Goal: Task Accomplishment & Management: Manage account settings

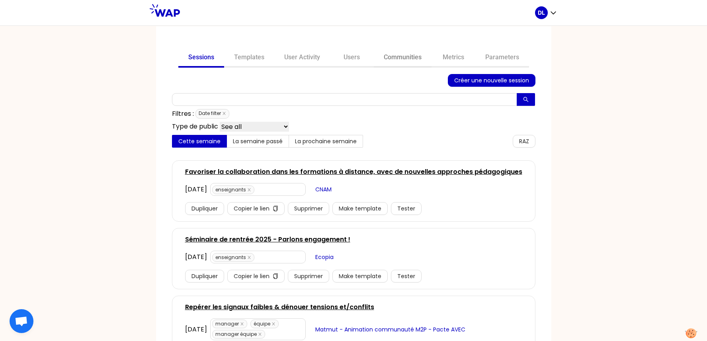
click at [406, 59] on link "Communities" at bounding box center [403, 58] width 58 height 19
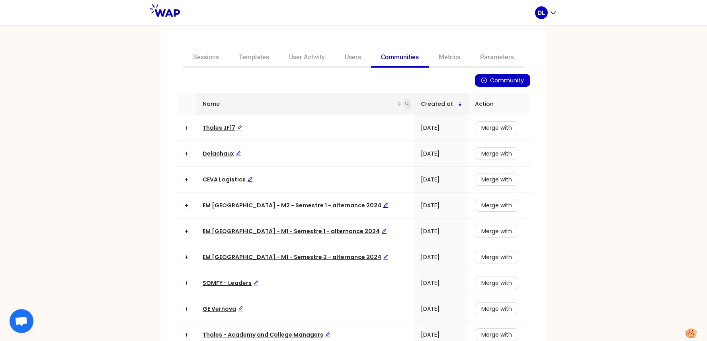
click at [405, 105] on icon "search" at bounding box center [407, 104] width 5 height 5
type input "learning"
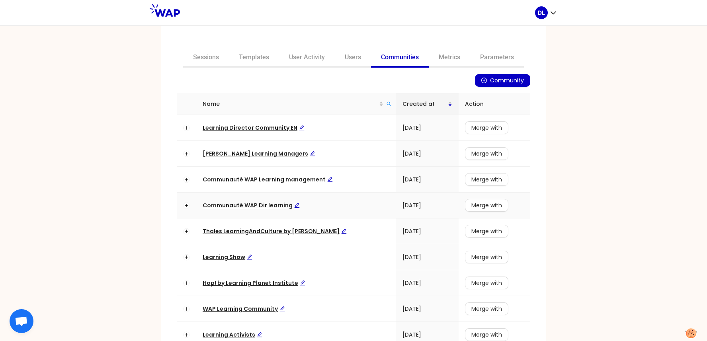
click at [238, 205] on span "Communauté WAP Dir learning" at bounding box center [251, 205] width 97 height 8
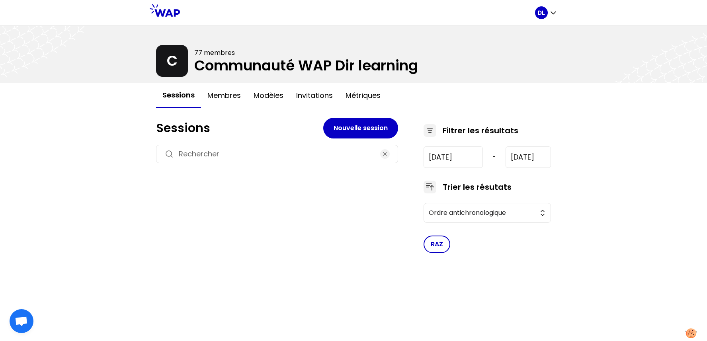
type input "[DATE]"
type input "2025-9-19"
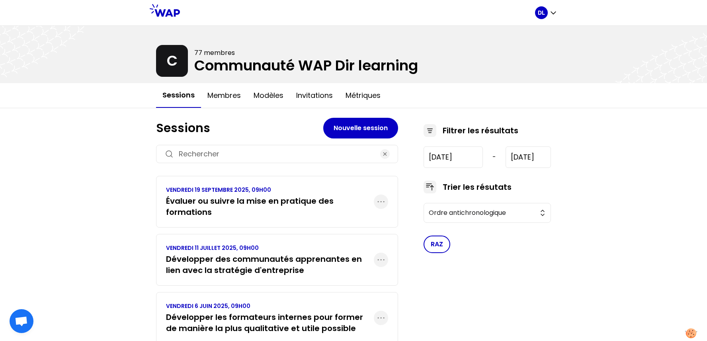
click at [280, 201] on h3 "Évaluer ou suivre la mise en pratique des formations" at bounding box center [270, 206] width 208 height 22
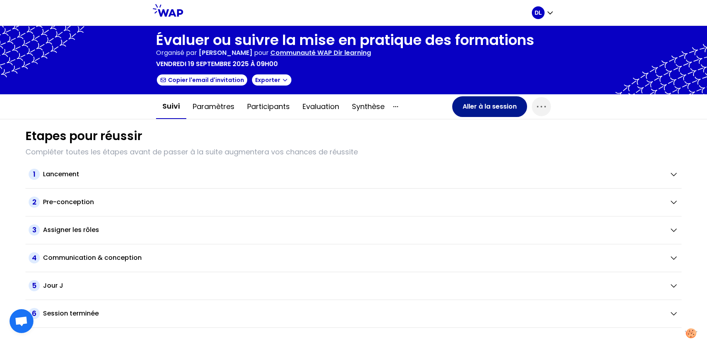
click at [479, 104] on button "Aller à la session" at bounding box center [489, 106] width 75 height 21
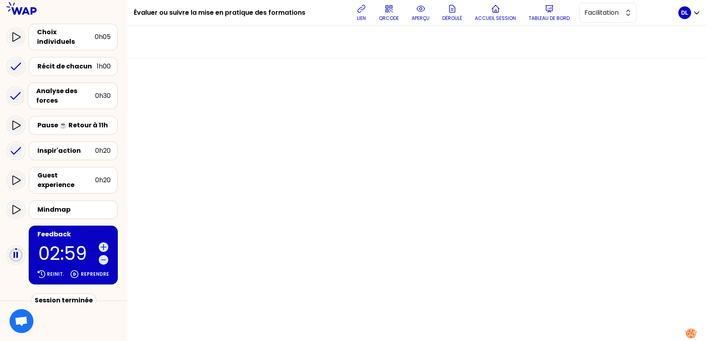
scroll to position [125, 0]
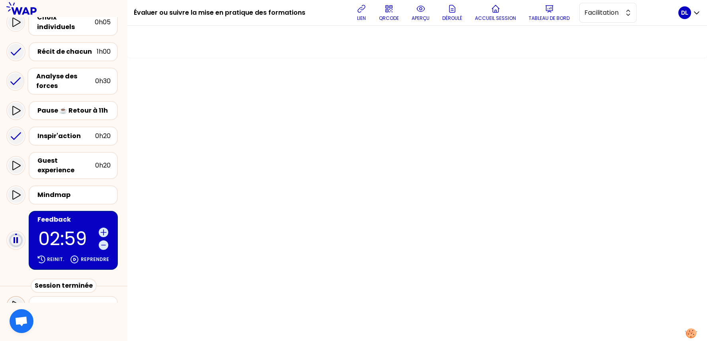
click at [17, 301] on icon at bounding box center [16, 306] width 10 height 10
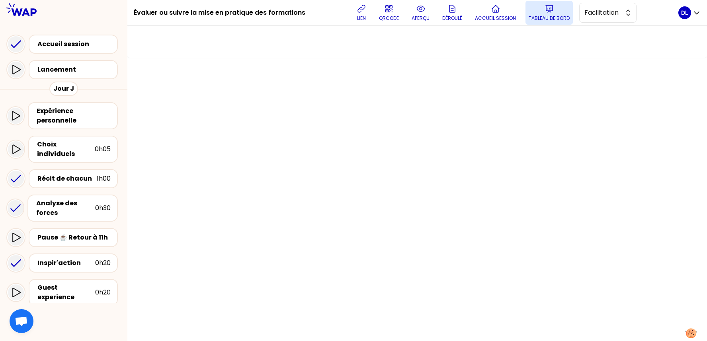
click at [545, 16] on p "Tableau de bord" at bounding box center [549, 18] width 41 height 6
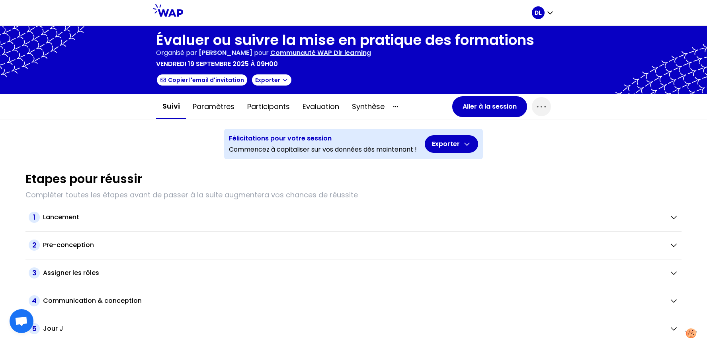
click at [307, 51] on p "Communauté WAP Dir learning" at bounding box center [320, 53] width 101 height 10
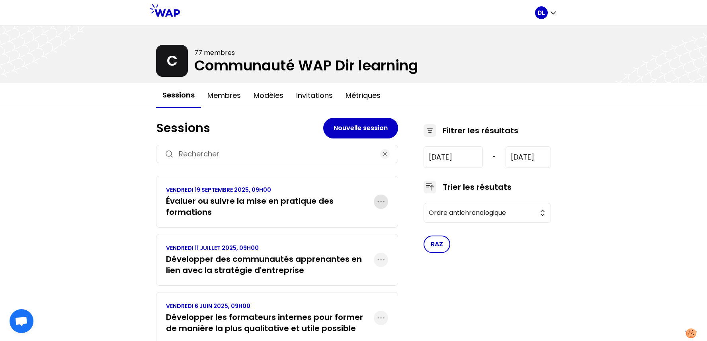
click at [383, 202] on icon "button" at bounding box center [381, 202] width 10 height 10
click at [344, 224] on p "Dupliquer" at bounding box center [346, 226] width 33 height 11
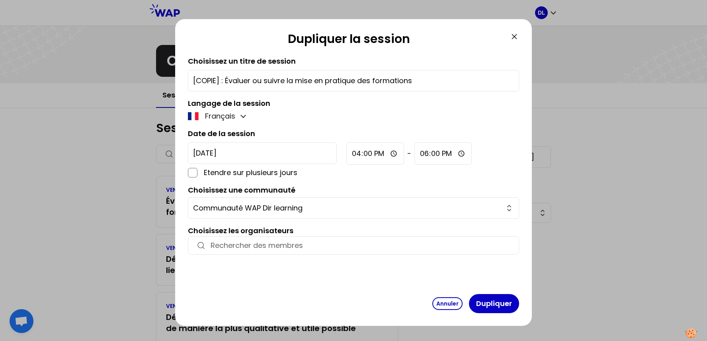
drag, startPoint x: 225, startPoint y: 80, endPoint x: 176, endPoint y: 78, distance: 49.4
click at [176, 78] on div "Dupliquer la session Choisissez un titre de session [COPIE] : Évaluer ou suivre…" at bounding box center [353, 172] width 357 height 307
click at [334, 84] on input "[COPIE] : Évaluer ou suivre la mise en pratique des formations" at bounding box center [353, 80] width 321 height 11
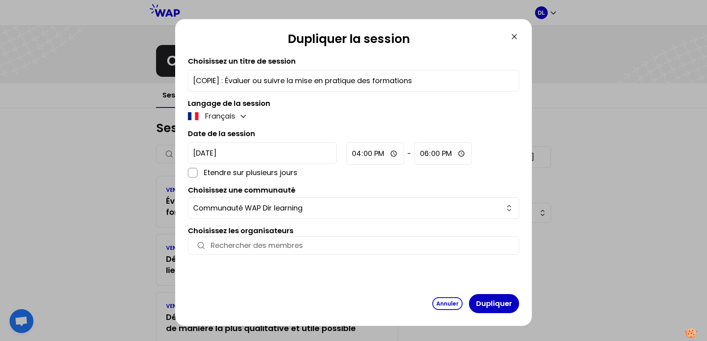
paste input "WAP Learning Directors : Évoluer vers une skill-based organisation pour mieux a…"
drag, startPoint x: 235, startPoint y: 81, endPoint x: 89, endPoint y: 81, distance: 145.7
click at [89, 81] on div "Dupliquer la session Choisissez un titre de session WAP Learning Directors : Év…" at bounding box center [353, 170] width 707 height 341
type input "Évoluer vers une skill-based organisation pour mieux accompagner les transforma…"
click at [250, 158] on input "2025-9-29" at bounding box center [262, 153] width 149 height 21
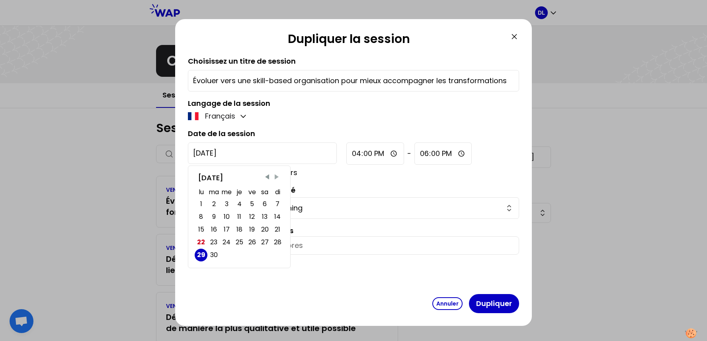
click at [277, 173] on span "Next Month" at bounding box center [277, 177] width 8 height 8
click at [251, 241] on div "21" at bounding box center [252, 242] width 6 height 11
type input "[DATE]"
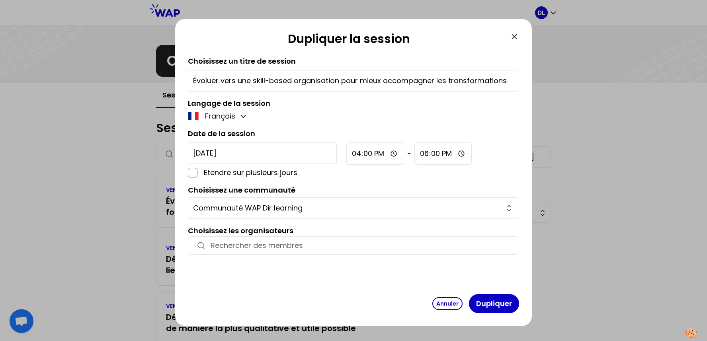
click at [346, 155] on input "16:00" at bounding box center [375, 154] width 58 height 22
click at [322, 131] on div "Date de la session 2025-11-21 Etendre sur plusieurs jours 16:00 - 18:00" at bounding box center [353, 153] width 331 height 50
click at [346, 154] on input "16:00" at bounding box center [375, 154] width 58 height 22
type input "09:00"
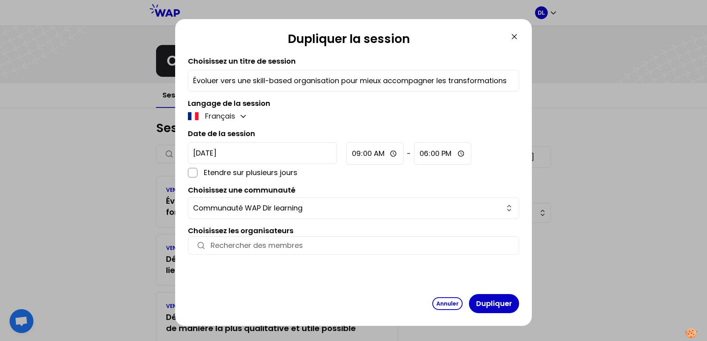
click at [414, 154] on input "18:00" at bounding box center [442, 154] width 57 height 22
type input "01:00"
click at [346, 154] on input "01:00" at bounding box center [374, 154] width 57 height 22
type input "09:00"
click at [414, 154] on input "09:00" at bounding box center [442, 154] width 57 height 22
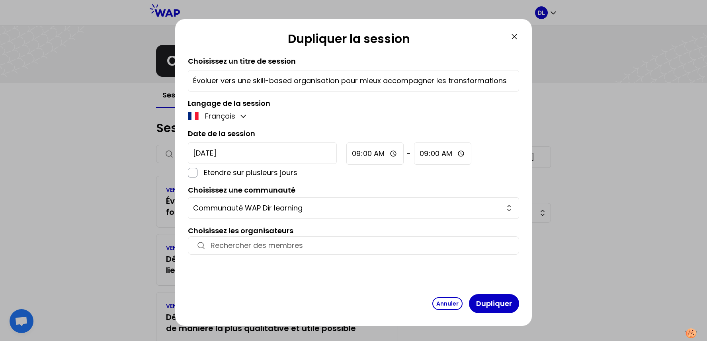
click at [414, 153] on input "09:00" at bounding box center [442, 154] width 57 height 22
click at [414, 154] on input "11:00" at bounding box center [442, 154] width 57 height 22
type input "11:30"
click at [426, 154] on div "2025-11-21 Etendre sur plusieurs jours 09:00 - 11:30" at bounding box center [353, 161] width 331 height 36
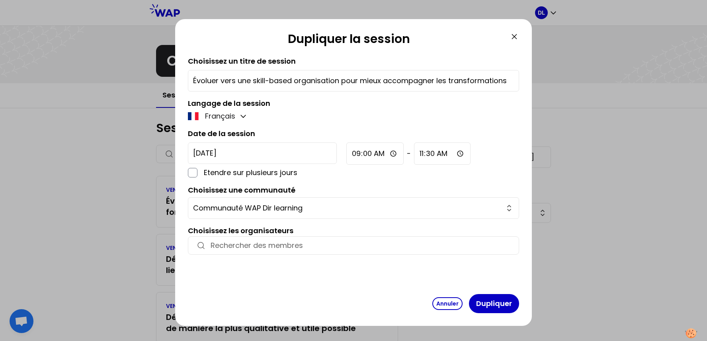
click at [223, 153] on input "[DATE]" at bounding box center [262, 153] width 149 height 21
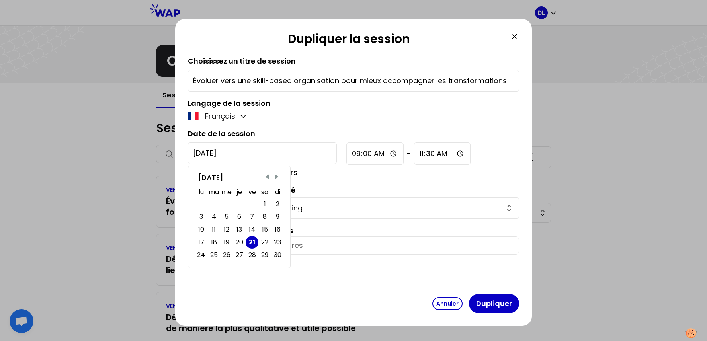
click at [253, 240] on div "21" at bounding box center [252, 242] width 6 height 11
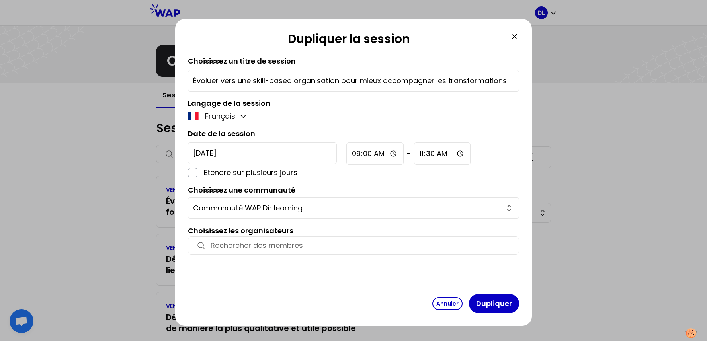
click at [310, 114] on div "Français" at bounding box center [353, 116] width 331 height 11
click at [495, 295] on button "Dupliquer" at bounding box center [494, 303] width 50 height 19
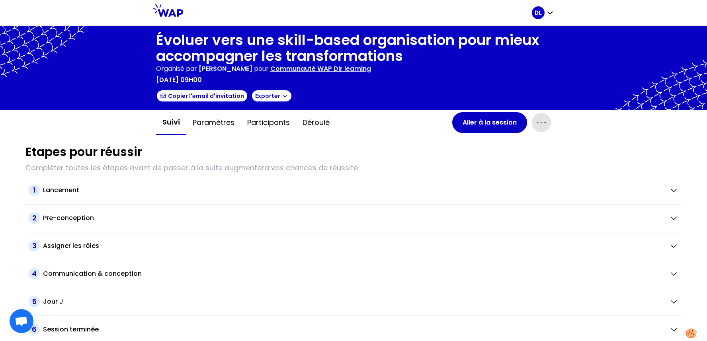
click at [537, 123] on icon "button" at bounding box center [541, 122] width 13 height 13
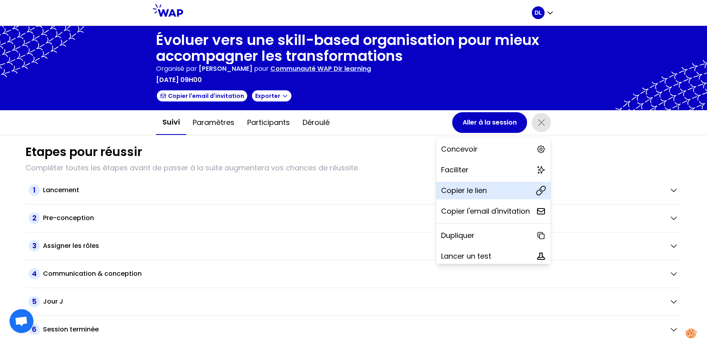
click at [480, 186] on p "Copier le lien" at bounding box center [464, 190] width 46 height 11
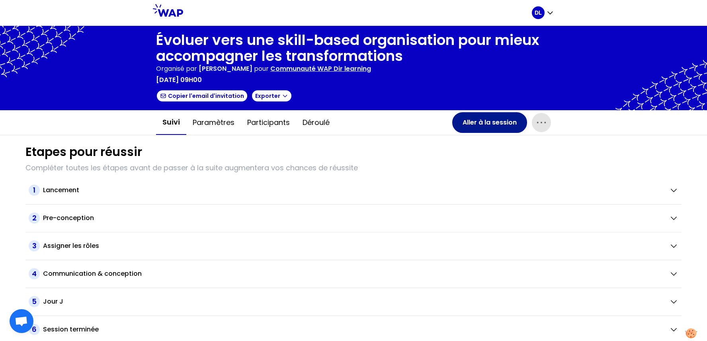
click at [506, 127] on button "Aller à la session" at bounding box center [489, 122] width 75 height 21
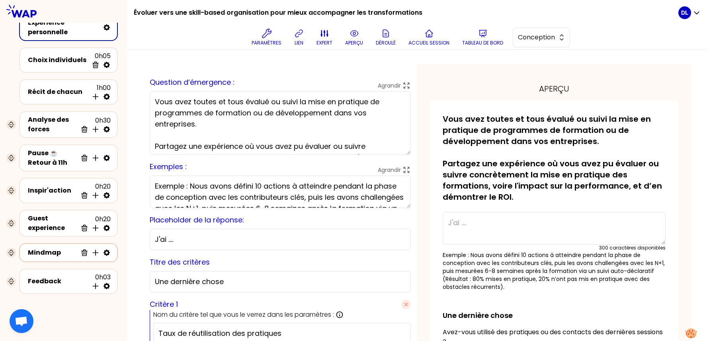
scroll to position [26, 0]
click at [524, 44] on button "Conception" at bounding box center [541, 37] width 57 height 20
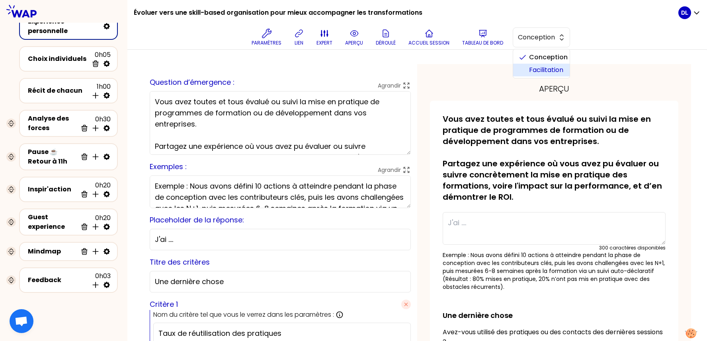
click at [535, 71] on span "Facilitation" at bounding box center [546, 70] width 34 height 10
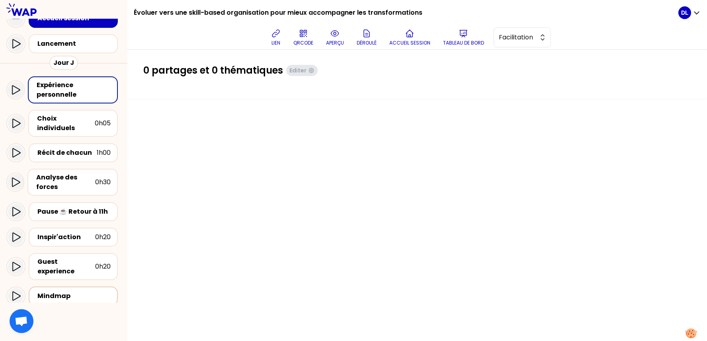
scroll to position [84, 0]
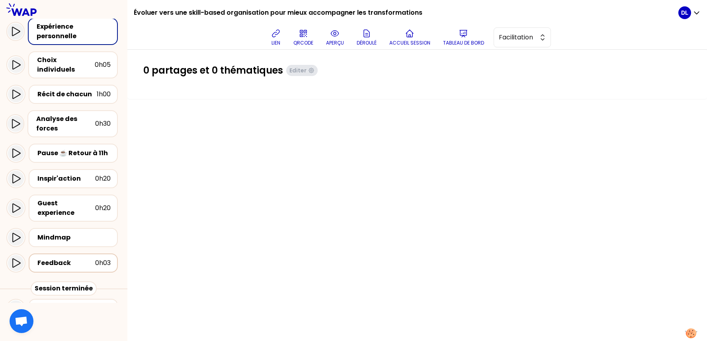
click at [66, 258] on div "Feedback" at bounding box center [66, 263] width 58 height 10
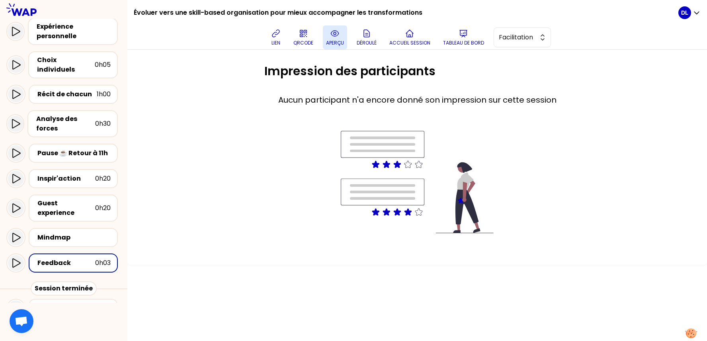
click at [330, 35] on button "aperçu" at bounding box center [335, 37] width 24 height 24
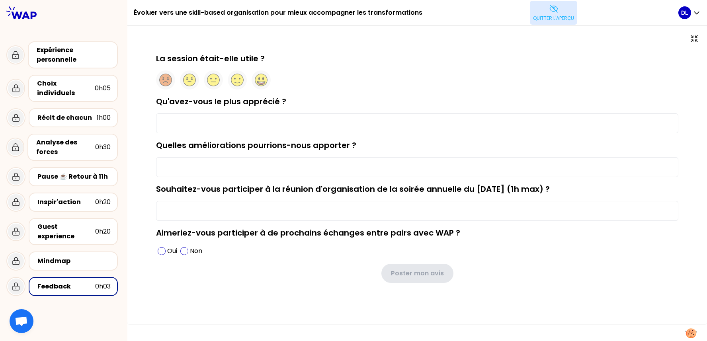
click at [563, 21] on button "Quitter l'aperçu" at bounding box center [553, 13] width 47 height 24
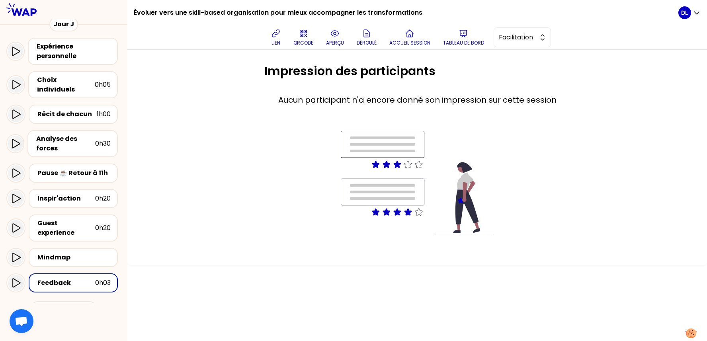
scroll to position [87, 0]
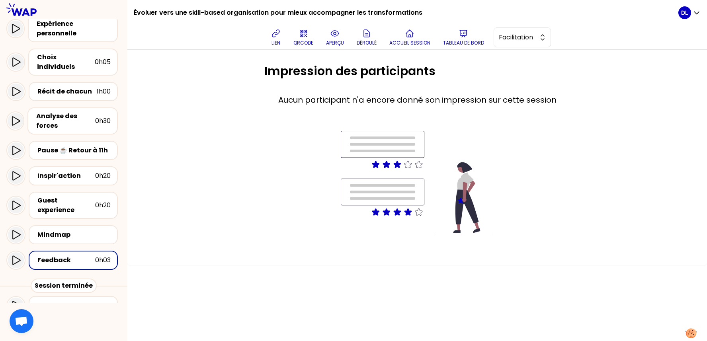
click at [72, 256] on div "Feedback" at bounding box center [66, 261] width 58 height 10
click at [339, 38] on icon at bounding box center [335, 34] width 10 height 10
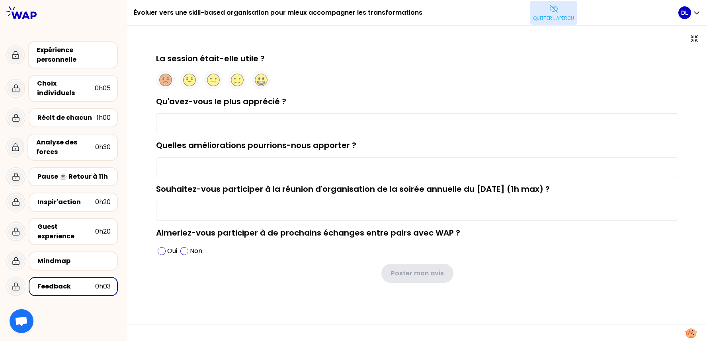
click at [568, 16] on p "Quitter l'aperçu" at bounding box center [553, 18] width 41 height 6
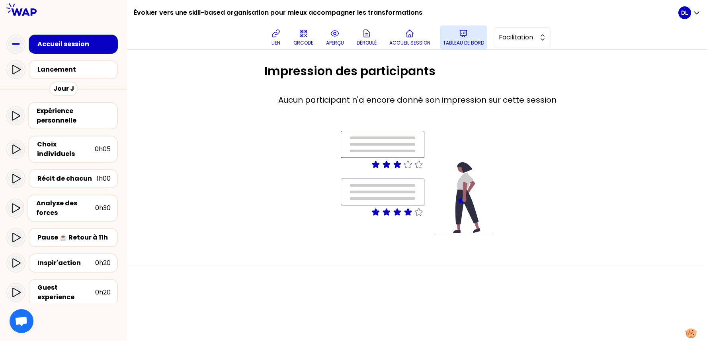
click at [472, 30] on button "Tableau de bord" at bounding box center [463, 37] width 47 height 24
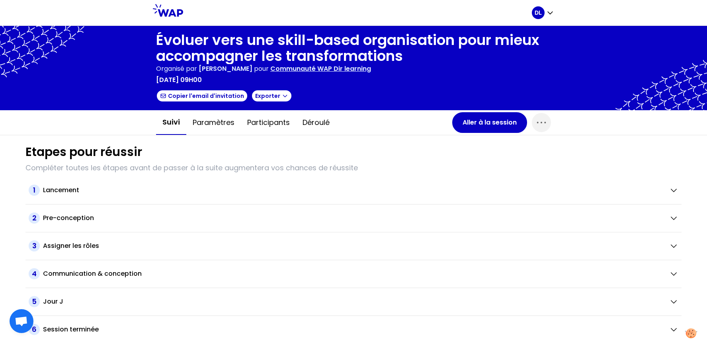
click at [328, 70] on p "Communauté WAP Dir learning" at bounding box center [320, 69] width 101 height 10
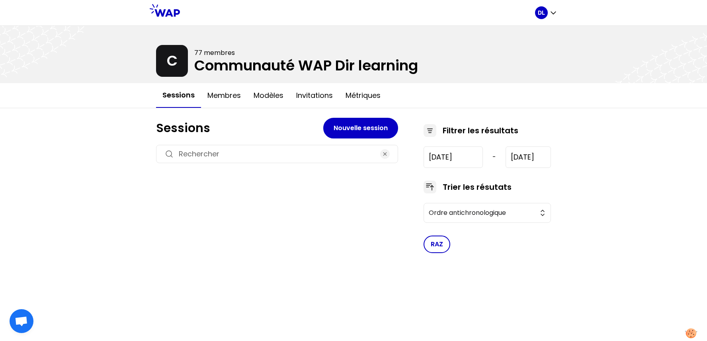
type input "[DATE]"
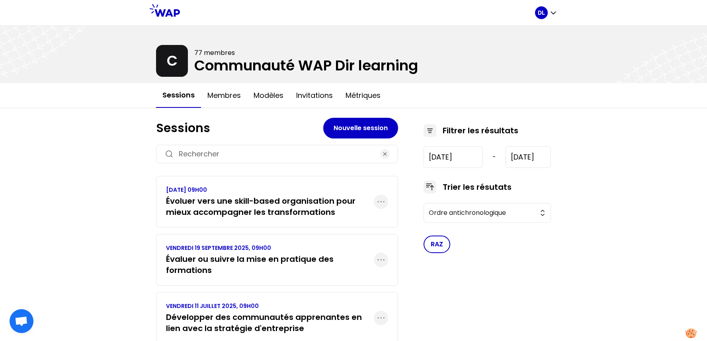
click at [252, 267] on h3 "Évaluer ou suivre la mise en pratique des formations" at bounding box center [270, 265] width 208 height 22
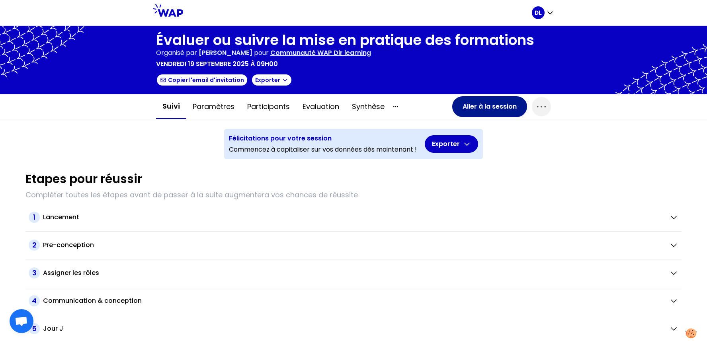
click at [486, 107] on button "Aller à la session" at bounding box center [489, 106] width 75 height 21
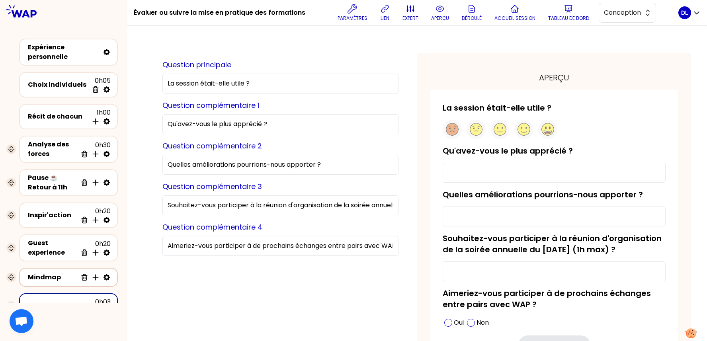
scroll to position [36, 0]
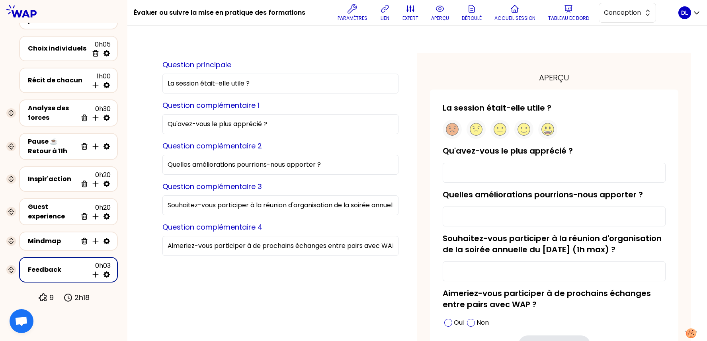
click at [633, 2] on div "Paramètres lien expert aperçu Déroulé Accueil session Tableau de bord Conception" at bounding box center [495, 13] width 367 height 24
click at [631, 16] on span "Conception" at bounding box center [622, 13] width 36 height 10
click at [623, 46] on span "Facilitation" at bounding box center [632, 46] width 34 height 10
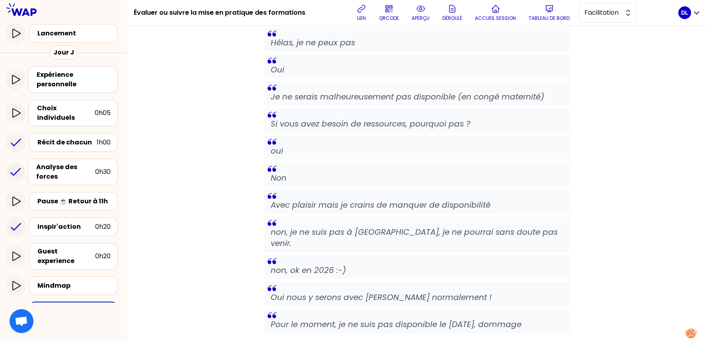
scroll to position [1815, 0]
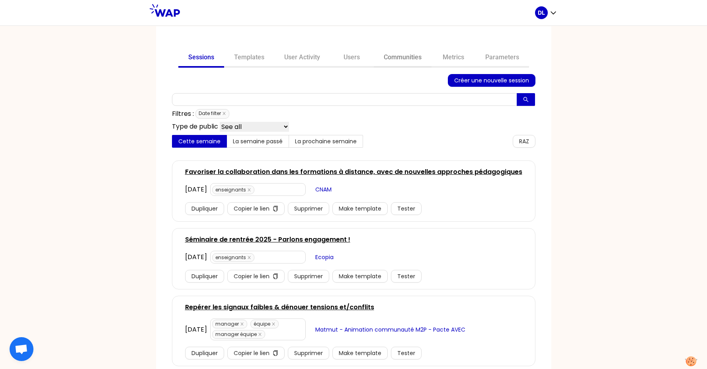
click at [399, 64] on link "Communities" at bounding box center [403, 58] width 58 height 19
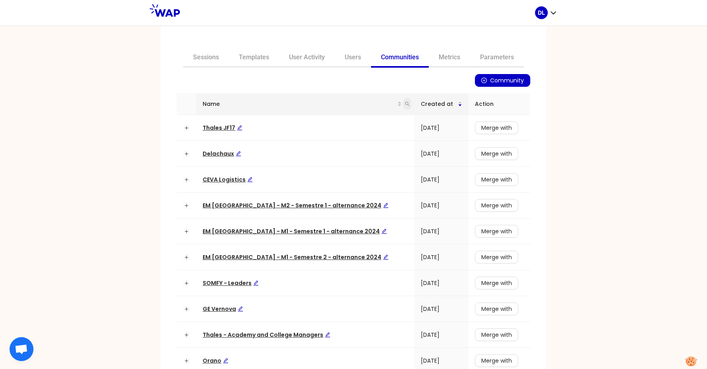
click at [405, 103] on icon "search" at bounding box center [407, 104] width 4 height 4
type input "learning"
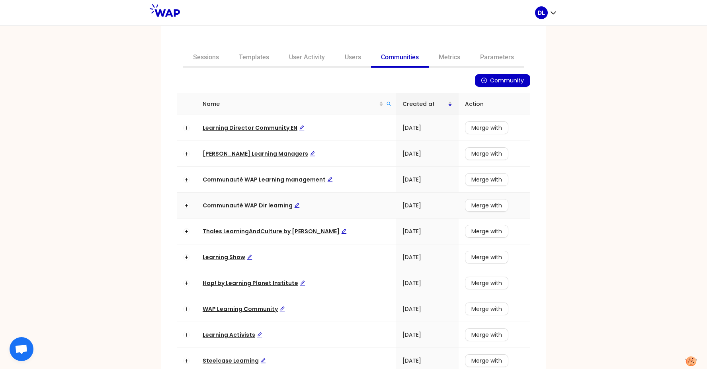
click at [239, 207] on span "Communauté WAP Dir learning" at bounding box center [251, 205] width 97 height 8
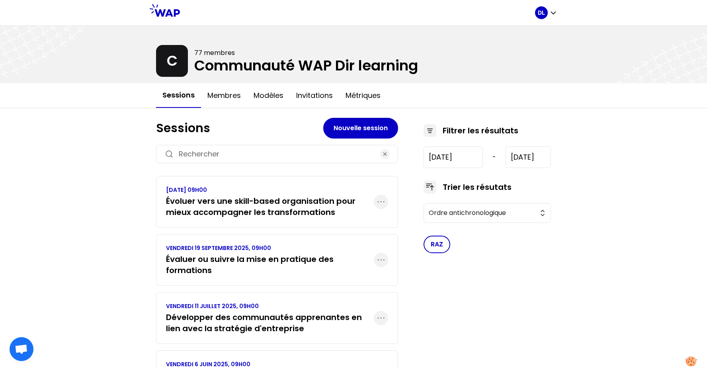
click at [240, 260] on h3 "Évaluer ou suivre la mise en pratique des formations" at bounding box center [270, 265] width 208 height 22
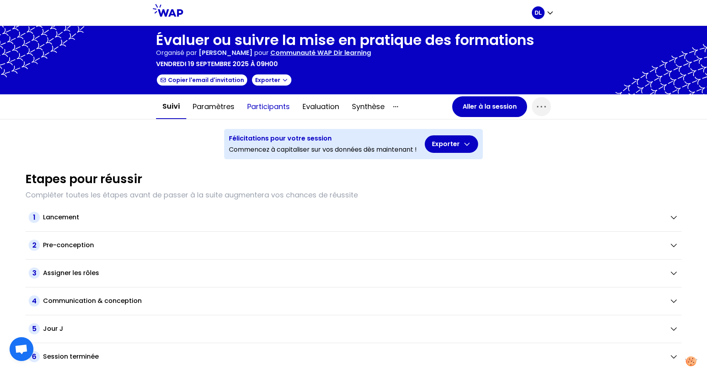
click at [256, 110] on button "Participants" at bounding box center [268, 107] width 55 height 24
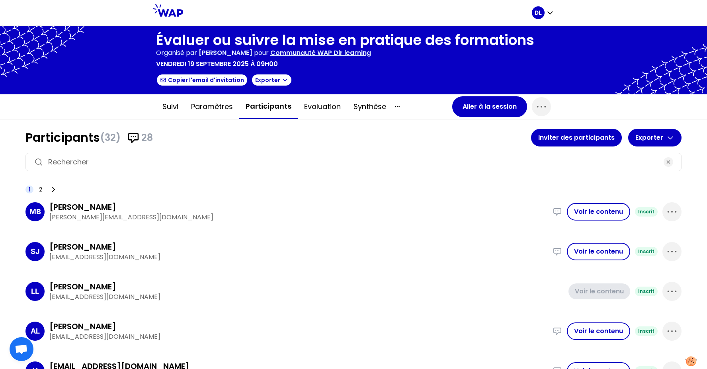
click at [184, 162] on input at bounding box center [353, 161] width 611 height 11
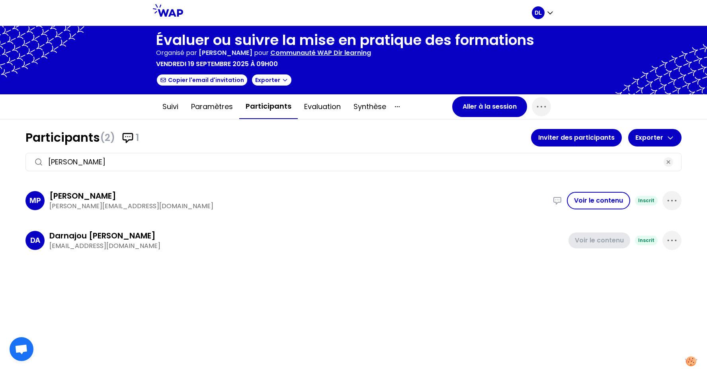
type input "[PERSON_NAME]"
click at [596, 199] on button "Voir le contenu" at bounding box center [598, 201] width 63 height 18
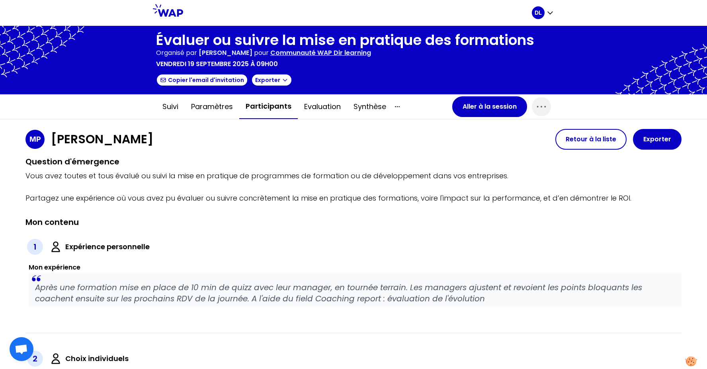
scroll to position [193, 0]
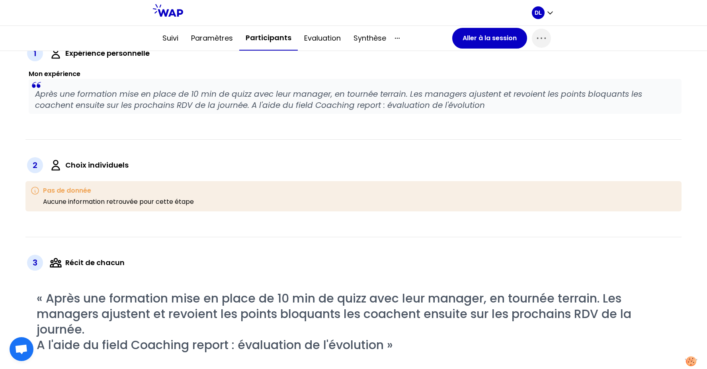
click at [272, 98] on p "Après une formation mise en place de 10 min de quizz avec leur manager, en tour…" at bounding box center [355, 99] width 640 height 22
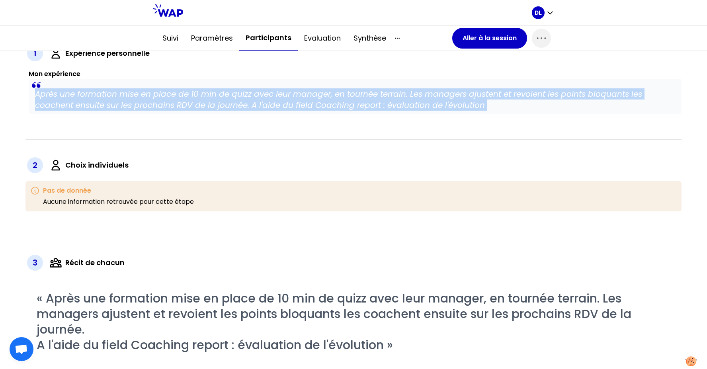
click at [272, 98] on p "Après une formation mise en place de 10 min de quizz avec leur manager, en tour…" at bounding box center [355, 99] width 640 height 22
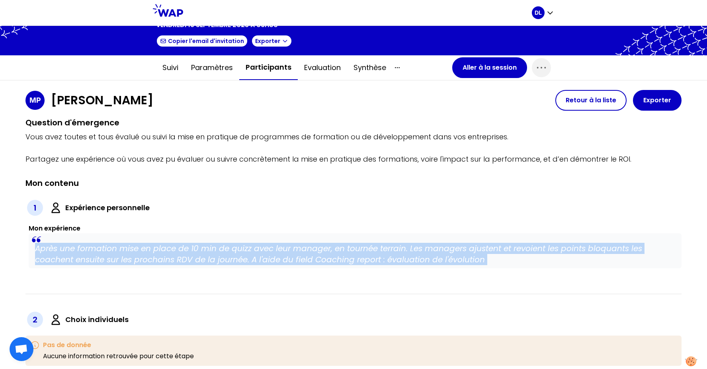
scroll to position [0, 0]
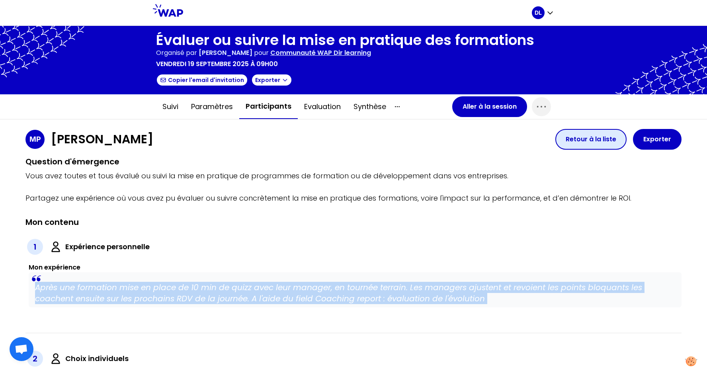
click at [618, 139] on button "Retour à la liste" at bounding box center [590, 139] width 71 height 21
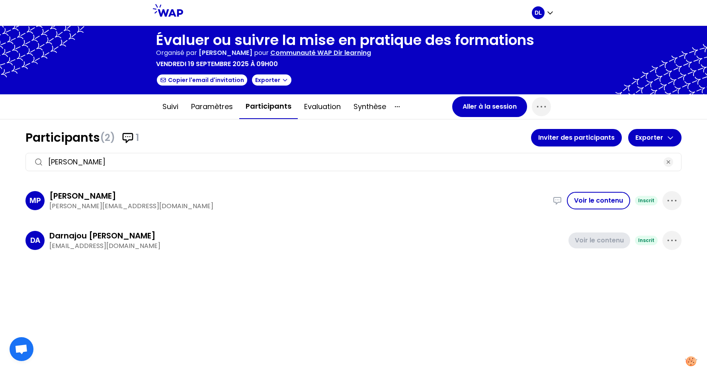
click at [118, 208] on p "[PERSON_NAME][EMAIL_ADDRESS][DOMAIN_NAME]" at bounding box center [298, 206] width 498 height 10
copy div "[PERSON_NAME][EMAIL_ADDRESS][DOMAIN_NAME] Après une formation mise en place de …"
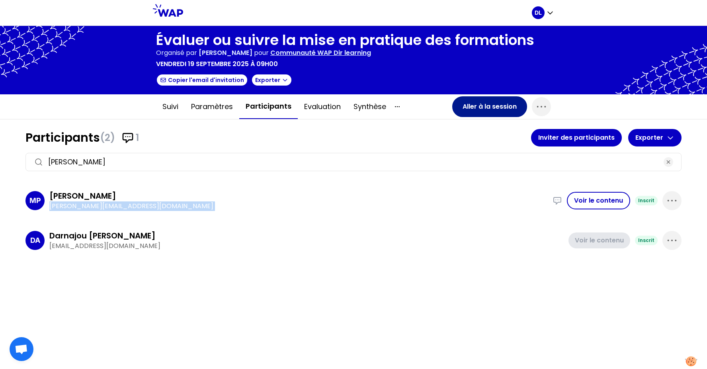
click at [493, 106] on button "Aller à la session" at bounding box center [489, 106] width 75 height 21
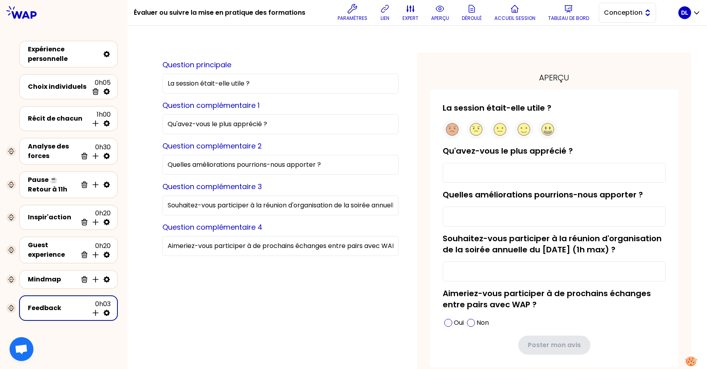
click at [627, 14] on span "Conception" at bounding box center [622, 13] width 36 height 10
click at [626, 41] on span "Facilitation" at bounding box center [632, 46] width 34 height 10
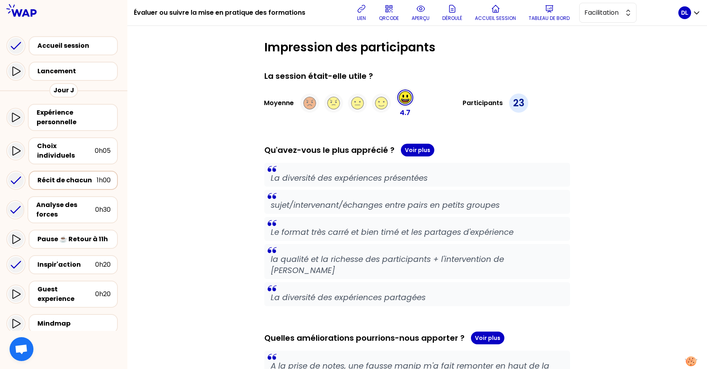
click at [68, 176] on div "Récit de chacun" at bounding box center [66, 181] width 59 height 10
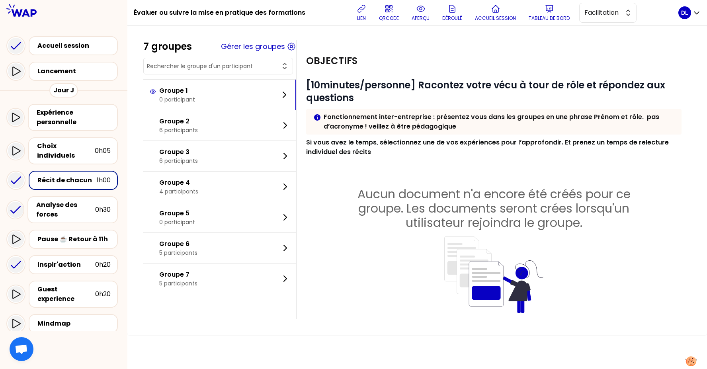
click at [210, 66] on input "text" at bounding box center [213, 66] width 133 height 8
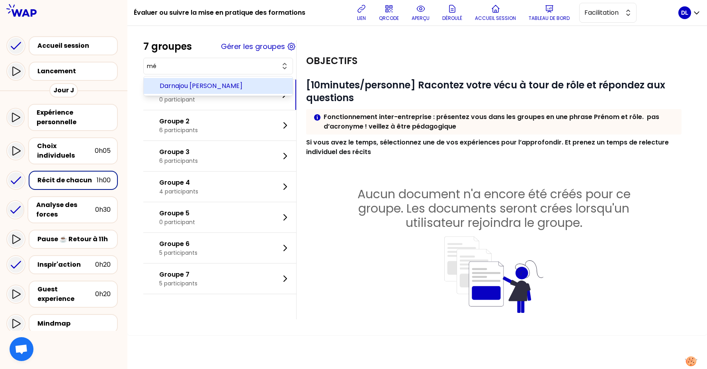
type input "m"
click at [224, 85] on span "[PERSON_NAME]" at bounding box center [223, 86] width 127 height 10
type input "[PERSON_NAME]"
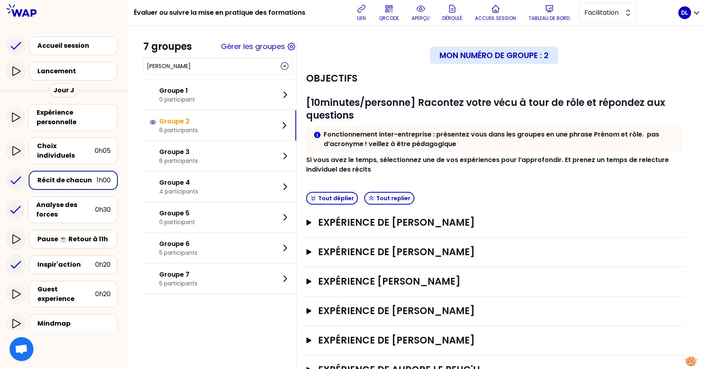
scroll to position [36, 0]
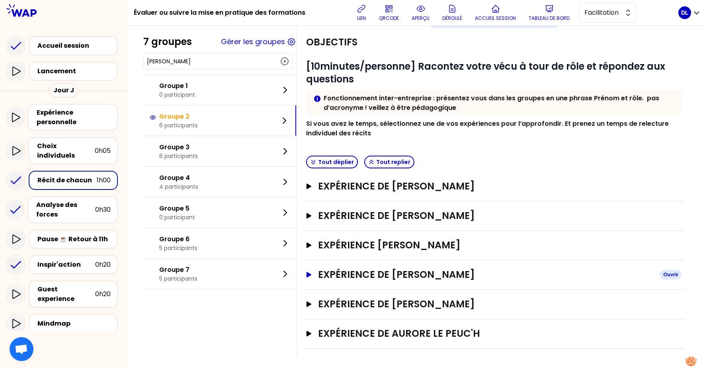
click at [401, 275] on h3 "Expérience de [PERSON_NAME]" at bounding box center [486, 274] width 336 height 13
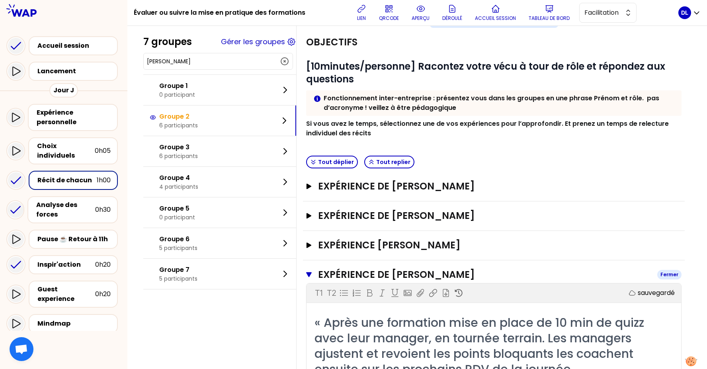
drag, startPoint x: 504, startPoint y: 271, endPoint x: 399, endPoint y: 274, distance: 106.0
click at [399, 274] on h3 "Expérience de [PERSON_NAME]" at bounding box center [484, 274] width 333 height 13
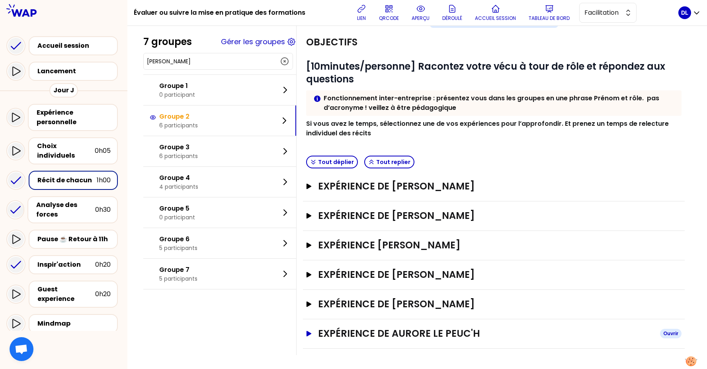
click at [307, 334] on icon "button" at bounding box center [309, 334] width 5 height 6
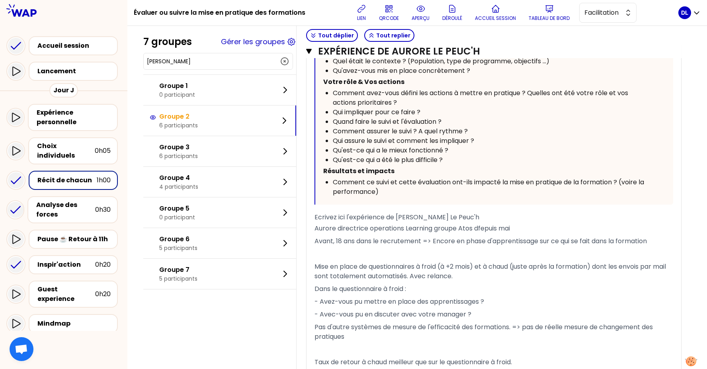
scroll to position [522, 0]
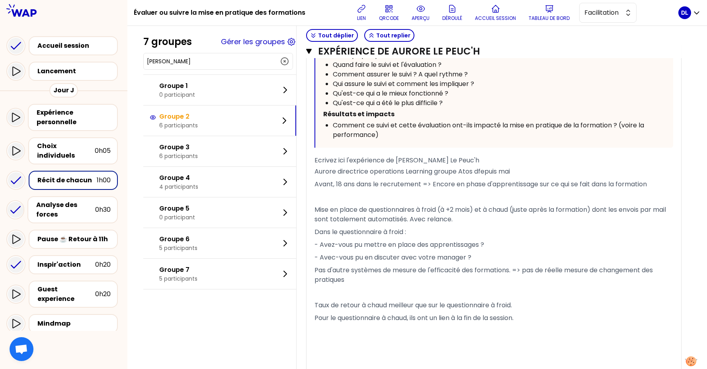
click at [448, 257] on span "- Avec-vous pu en discuter avec votre manager ?" at bounding box center [393, 257] width 157 height 9
click at [439, 246] on span "- Avez-vous pu mettre en place des apprentissages ?" at bounding box center [400, 244] width 170 height 9
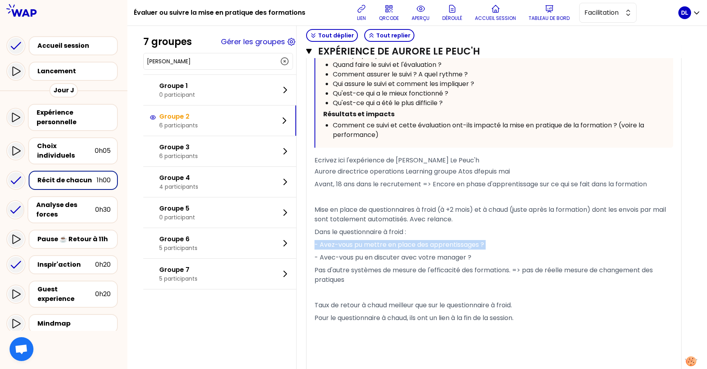
click at [439, 246] on span "- Avez-vous pu mettre en place des apprentissages ?" at bounding box center [400, 244] width 170 height 9
click at [435, 253] on span "- Avec-vous pu en discuter avec votre manager ?" at bounding box center [393, 257] width 157 height 9
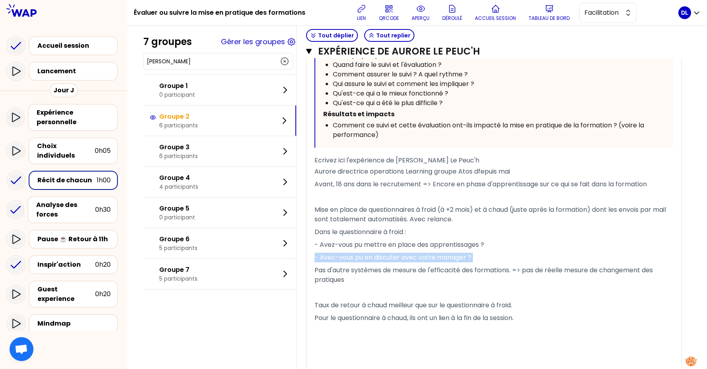
click at [435, 253] on span "- Avec-vous pu en discuter avec votre manager ?" at bounding box center [393, 257] width 157 height 9
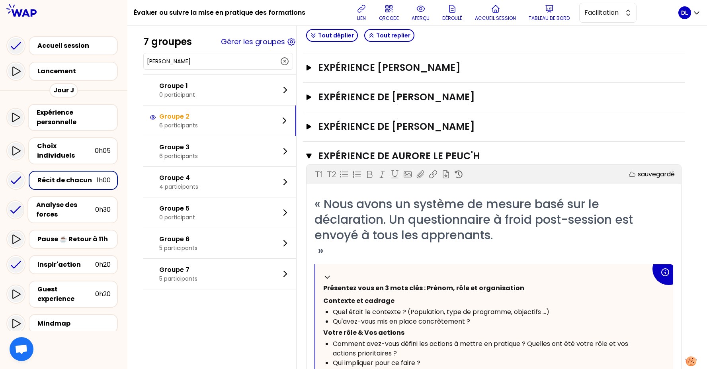
scroll to position [135, 0]
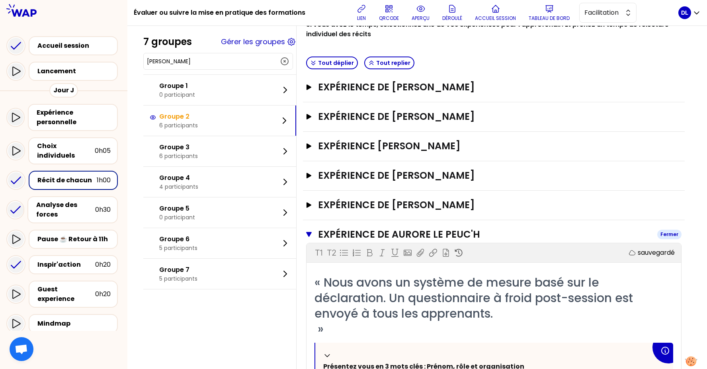
click at [310, 232] on icon "button" at bounding box center [309, 234] width 6 height 5
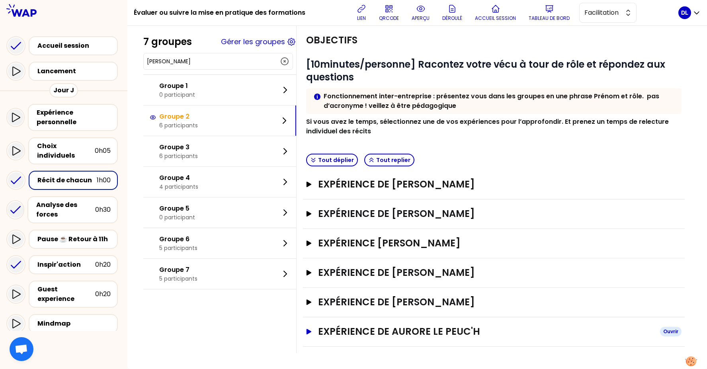
scroll to position [36, 0]
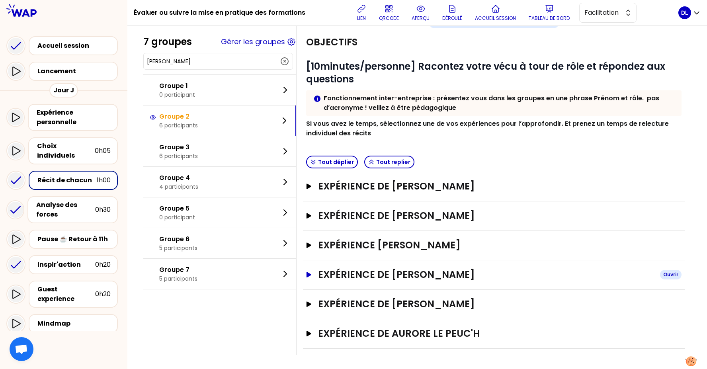
click at [306, 277] on button "Expérience de [PERSON_NAME] Ouvrir" at bounding box center [493, 274] width 375 height 13
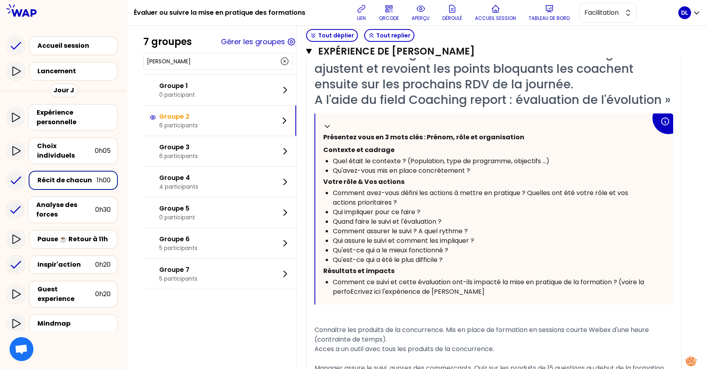
scroll to position [218, 0]
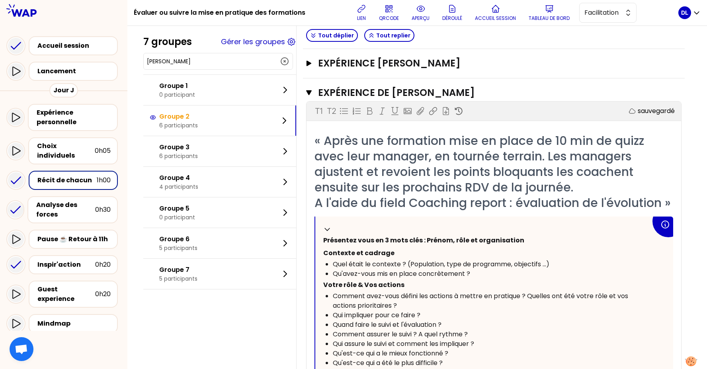
click at [397, 176] on span "« Après une formation mise en place de 10 min de quizz avec leur manager, en to…" at bounding box center [493, 171] width 356 height 79
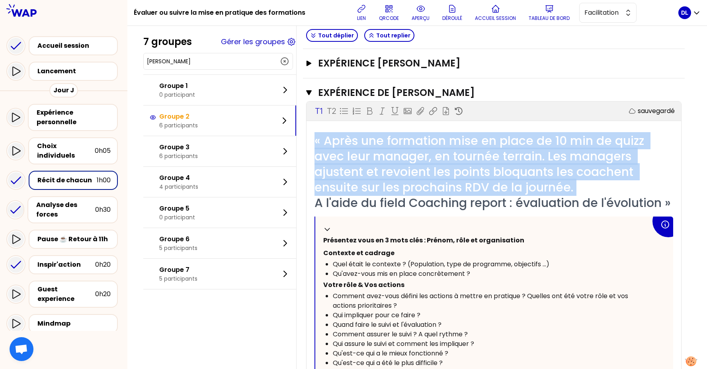
click at [397, 176] on span "« Après une formation mise en place de 10 min de quizz avec leur manager, en to…" at bounding box center [493, 171] width 356 height 79
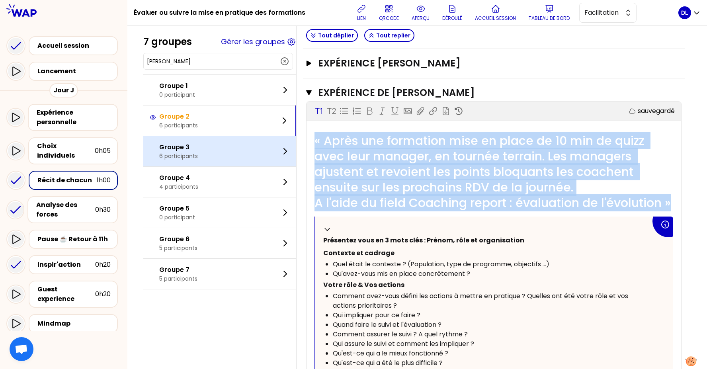
drag, startPoint x: 671, startPoint y: 200, endPoint x: 287, endPoint y: 139, distance: 388.7
click at [279, 139] on div "7 groupes Gérer les groupes [PERSON_NAME] Groupe 1 0 participant Groupe 2 6 par…" at bounding box center [417, 286] width 548 height 929
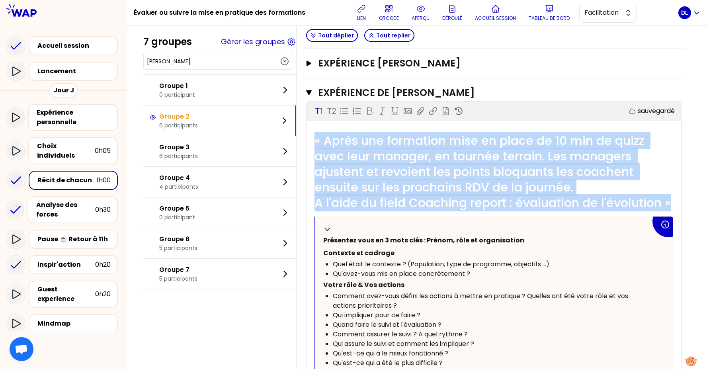
copy span "« Après une formation mise en place de 10 min de quizz avec leur manager, en to…"
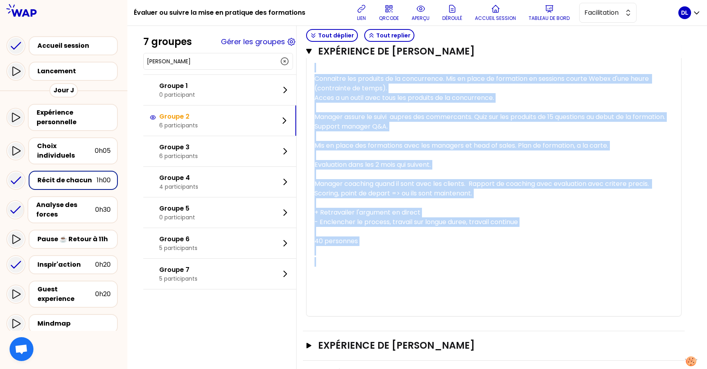
drag, startPoint x: 365, startPoint y: 282, endPoint x: 302, endPoint y: 40, distance: 250.1
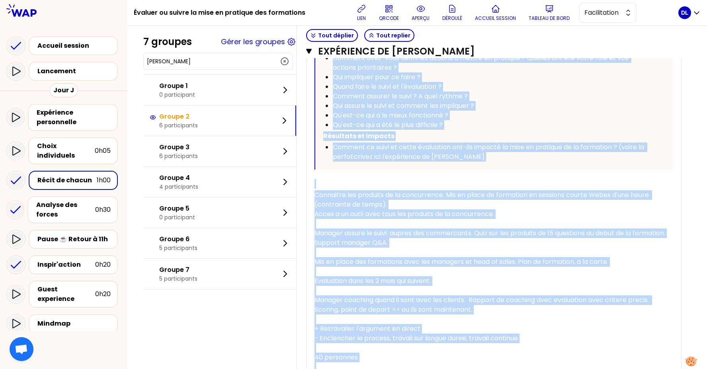
click at [369, 143] on span "Comment ce suivi et cette évaluation ont-ils impacté la mise en pratique de la …" at bounding box center [489, 152] width 313 height 19
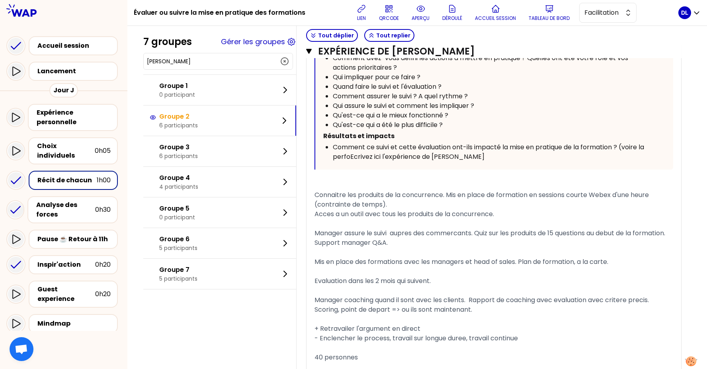
drag, startPoint x: 314, startPoint y: 192, endPoint x: 358, endPoint y: 286, distance: 104.0
click at [358, 286] on div "« Après une formation mise en place de 10 min de quizz avec leur manager, en to…" at bounding box center [494, 163] width 375 height 537
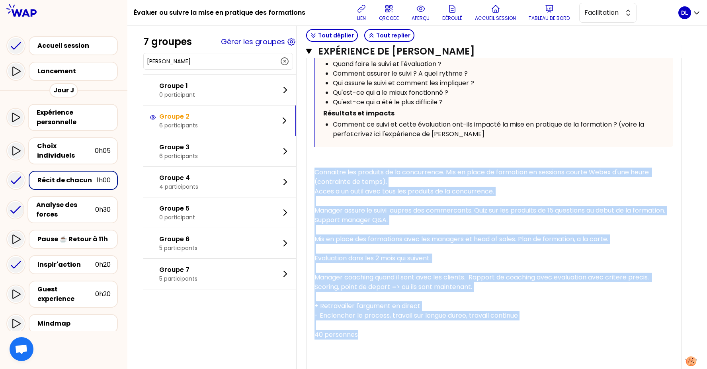
drag, startPoint x: 365, startPoint y: 346, endPoint x: 310, endPoint y: 168, distance: 186.4
click at [310, 168] on div "« Après une formation mise en place de 10 min de quizz avec leur manager, en to…" at bounding box center [494, 140] width 375 height 537
copy div "Connaitre les produits de la concurrence. Mis en place de formation en sessions…"
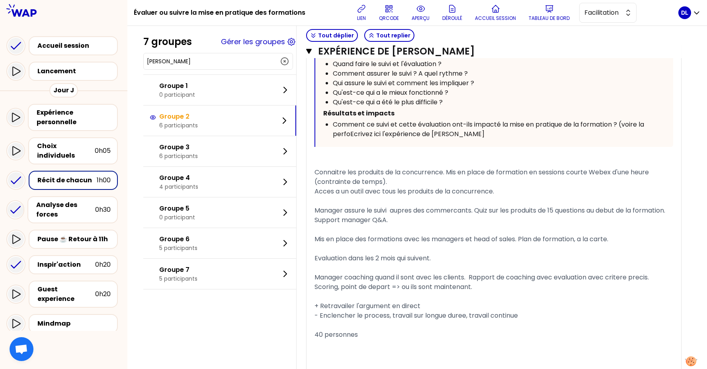
click at [208, 13] on h1 "Évaluer ou suivre la mise en pratique des formations" at bounding box center [220, 12] width 172 height 25
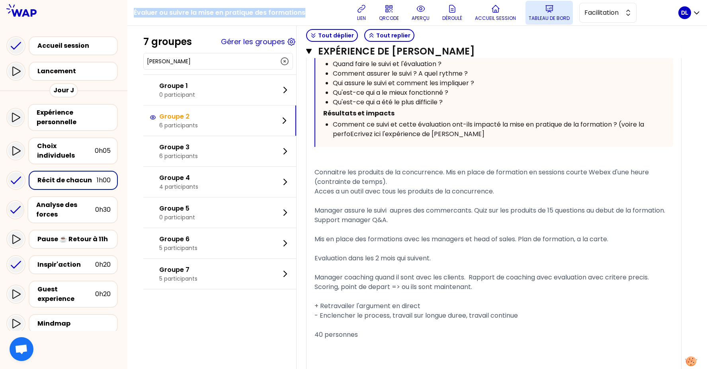
click at [542, 12] on button "Tableau de bord" at bounding box center [549, 13] width 47 height 24
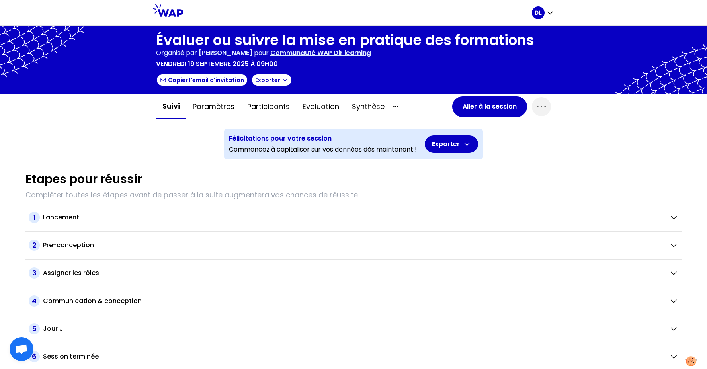
click at [336, 55] on p "Communauté WAP Dir learning" at bounding box center [320, 53] width 101 height 10
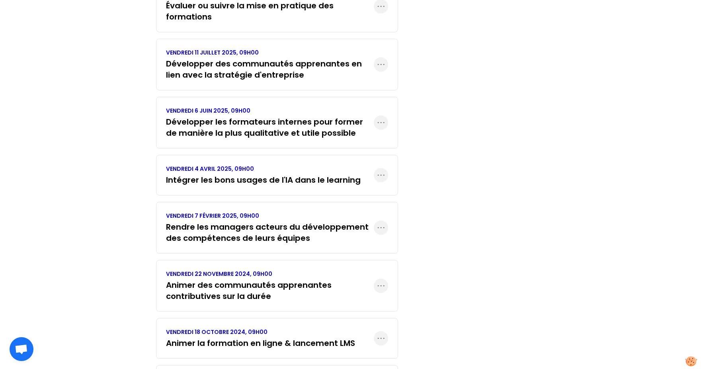
scroll to position [343, 0]
